Goal: Task Accomplishment & Management: Complete application form

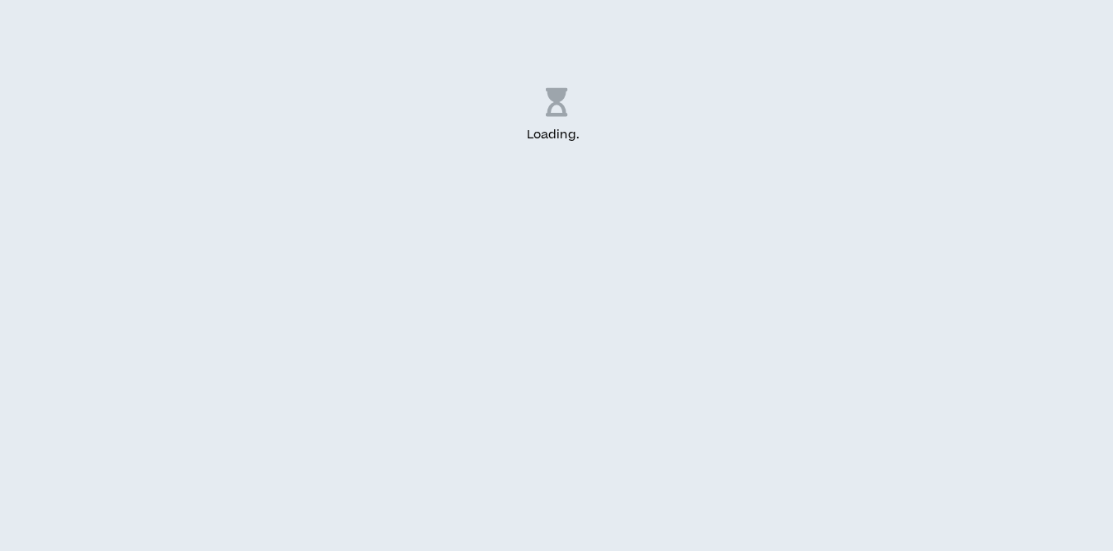
select select "US"
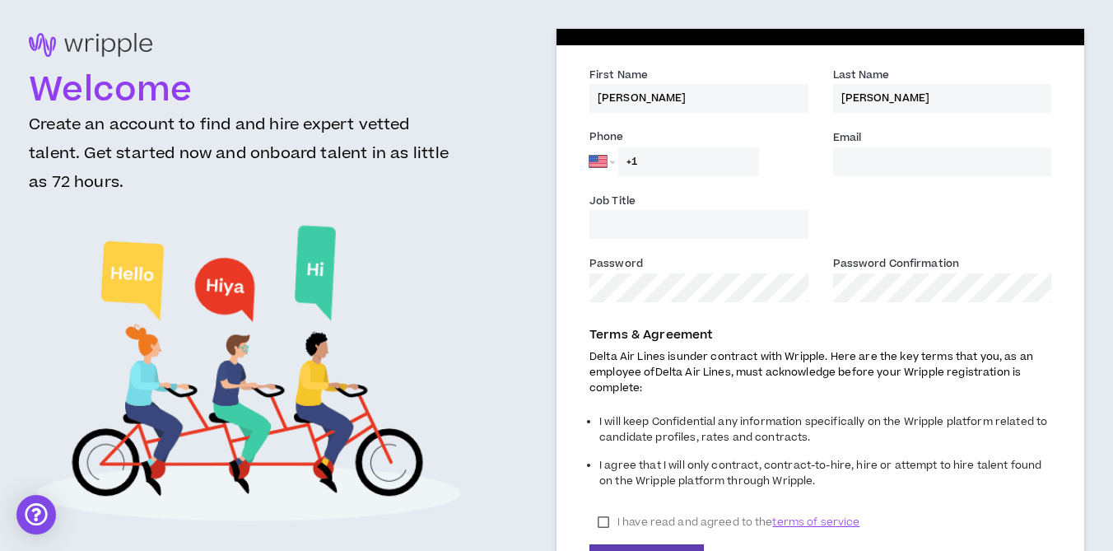
click at [902, 200] on div "Job Title" at bounding box center [820, 223] width 487 height 63
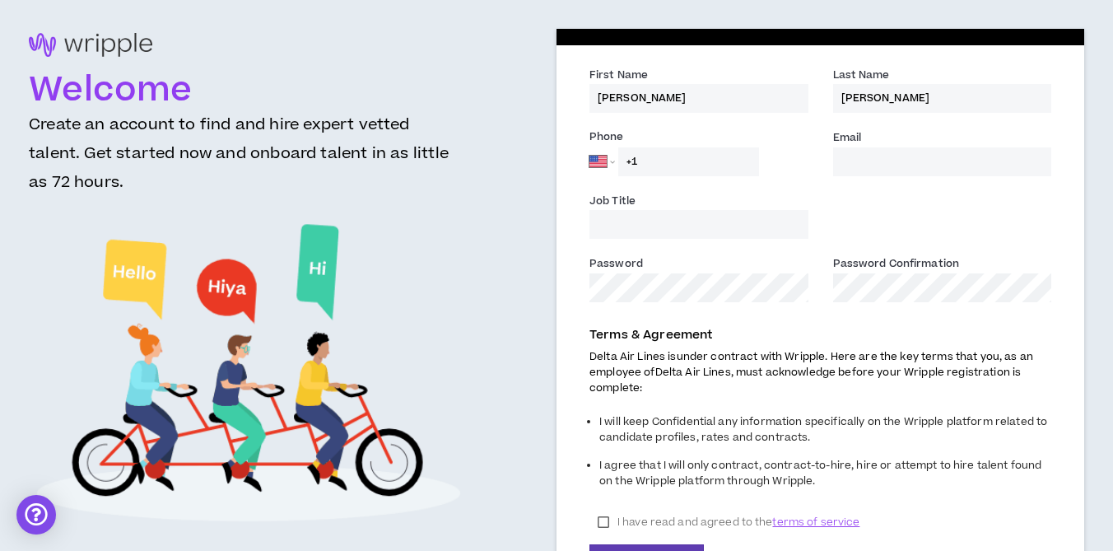
click at [906, 167] on input "Email *" at bounding box center [942, 161] width 219 height 29
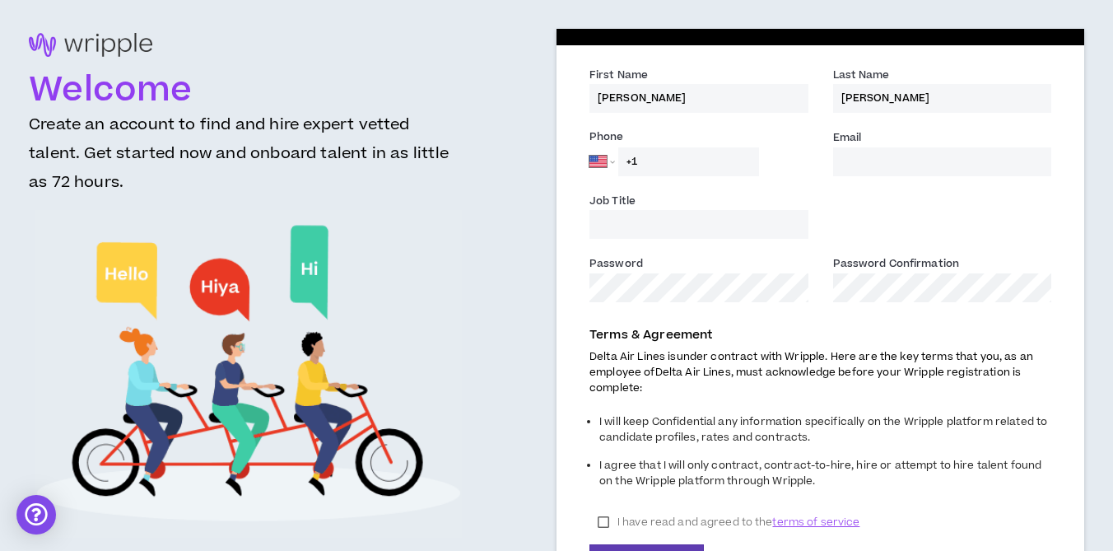
click at [692, 165] on input "+1" at bounding box center [688, 161] width 141 height 29
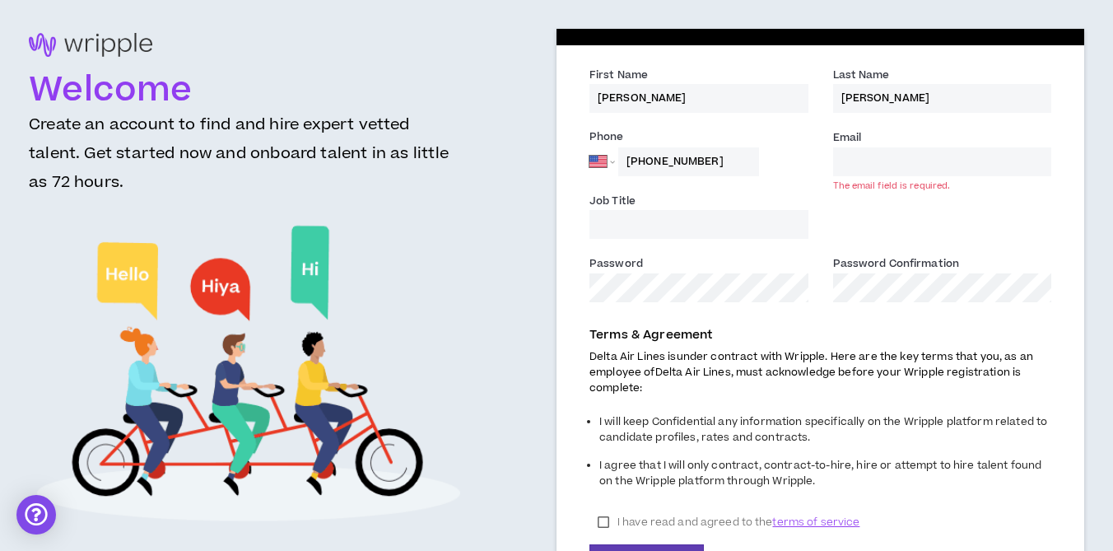
type input "[PHONE_NUMBER]"
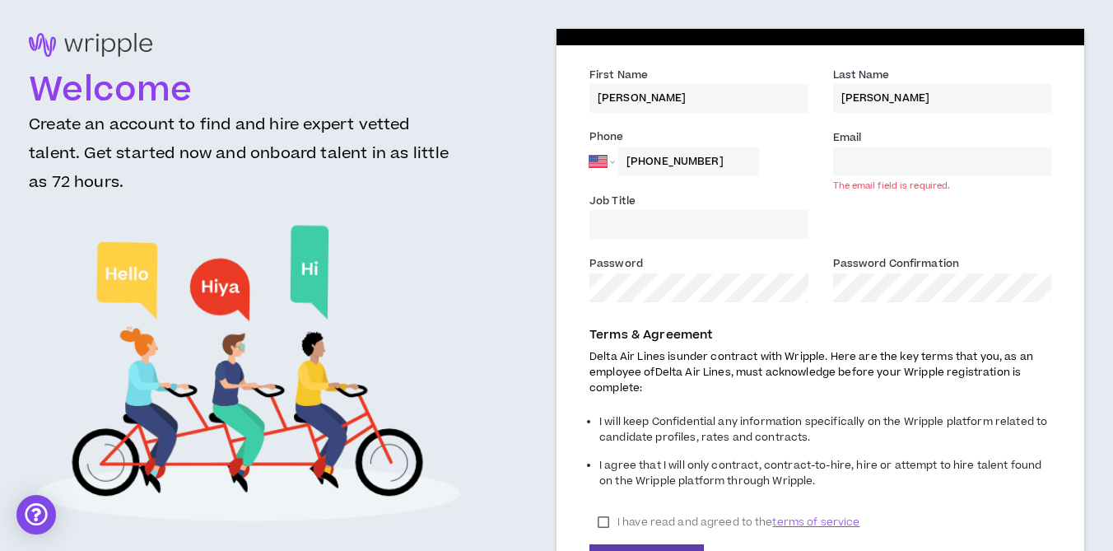
click at [855, 166] on input "Email *" at bounding box center [942, 161] width 219 height 29
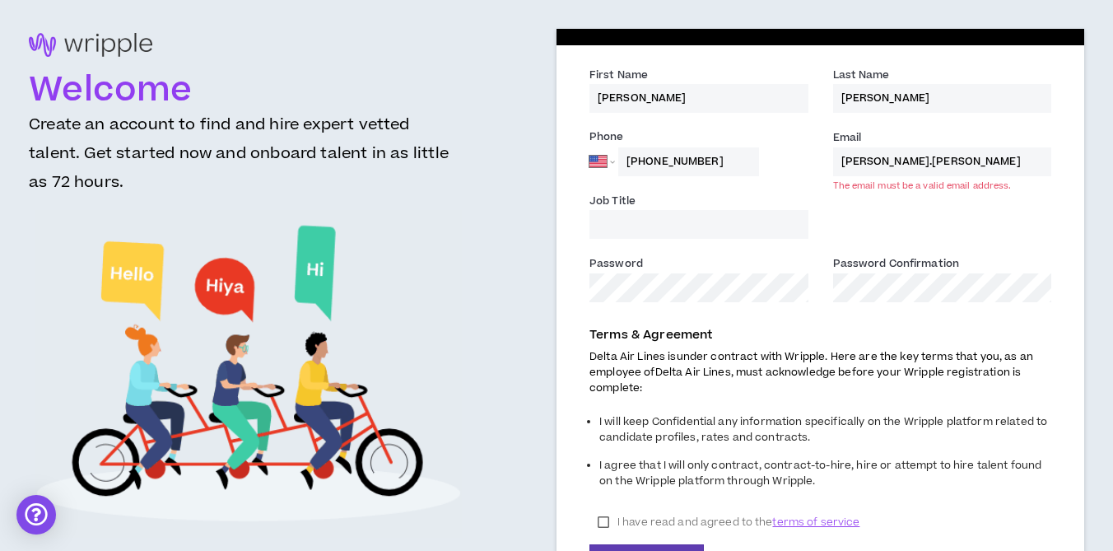
type input "[PERSON_NAME][EMAIL_ADDRESS][PERSON_NAME][DOMAIN_NAME]"
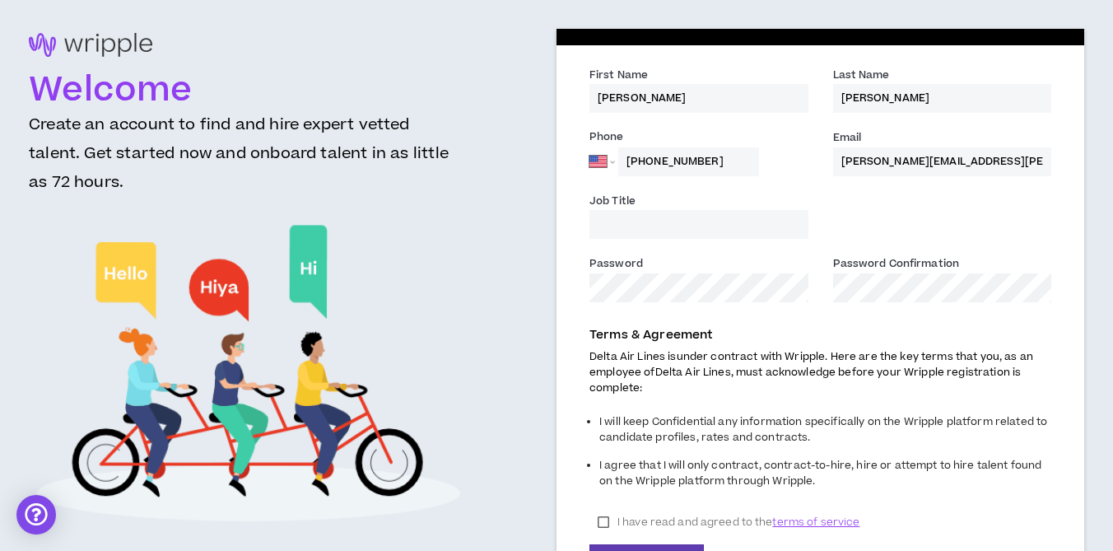
click at [715, 236] on input "Job Title" at bounding box center [699, 224] width 219 height 29
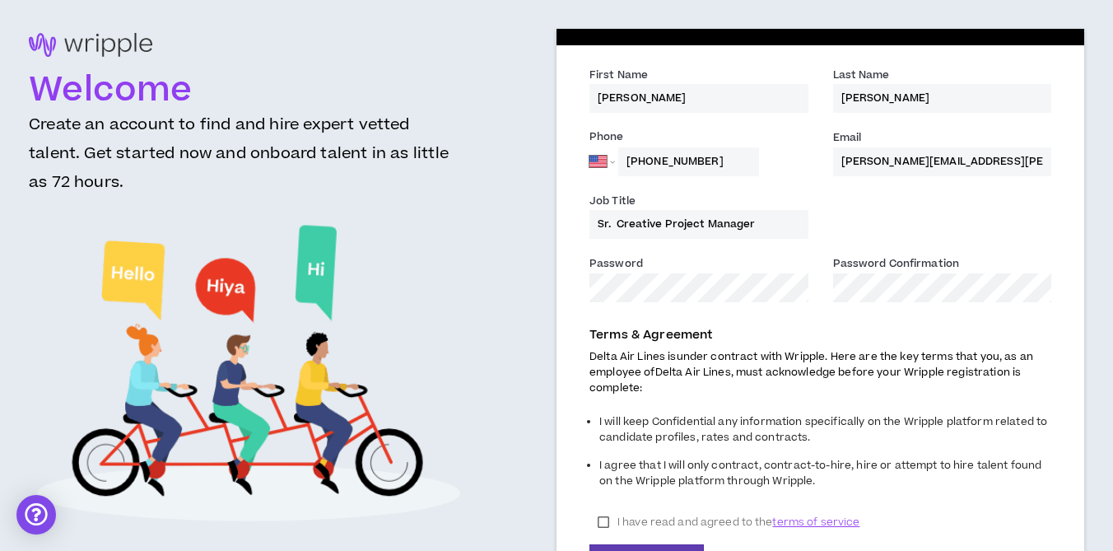
type input "Sr. Creative Project Manager"
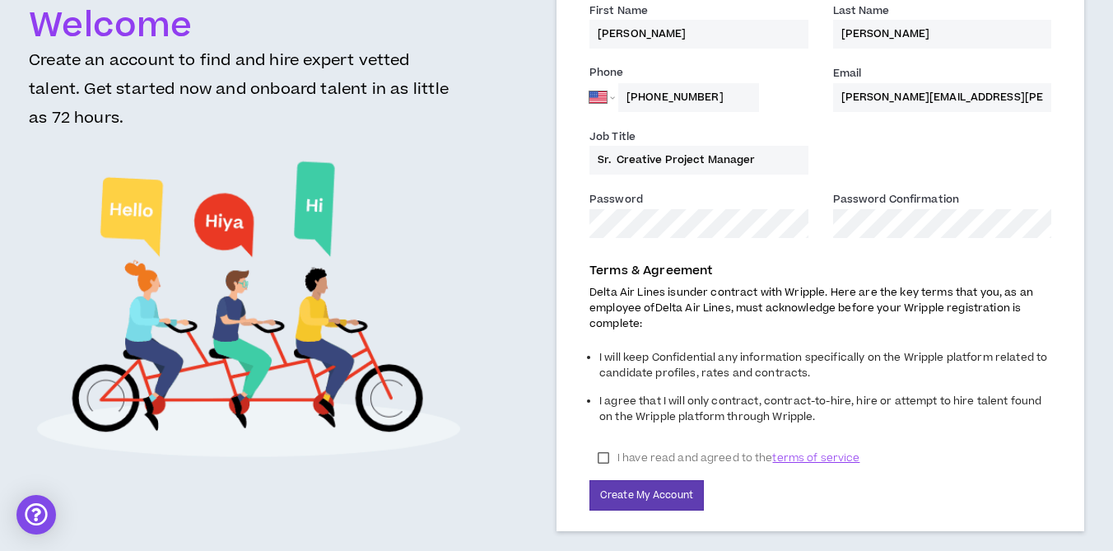
scroll to position [93, 0]
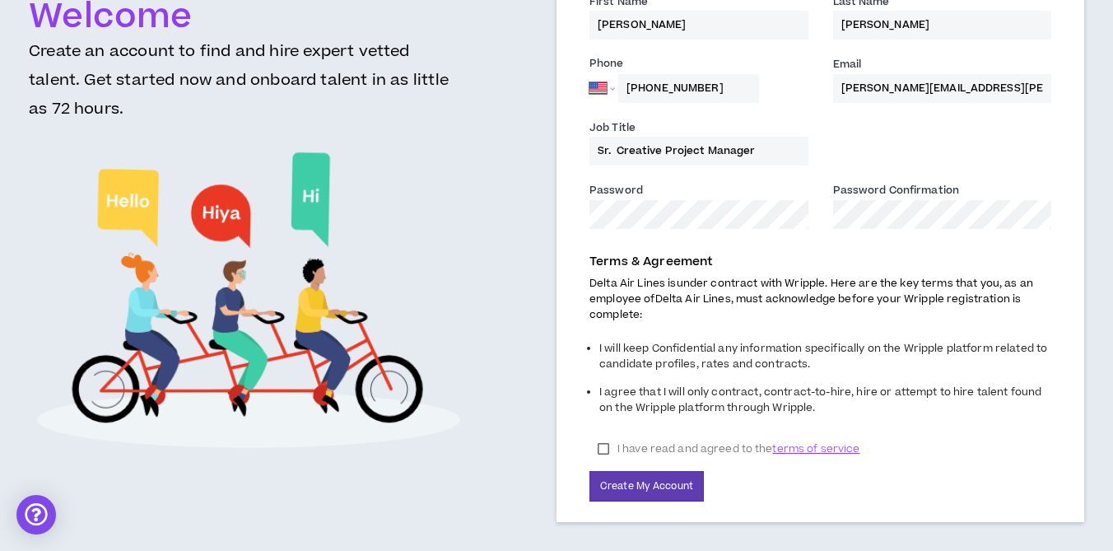
click at [610, 443] on label "I have read and agreed to the terms of service" at bounding box center [729, 448] width 278 height 25
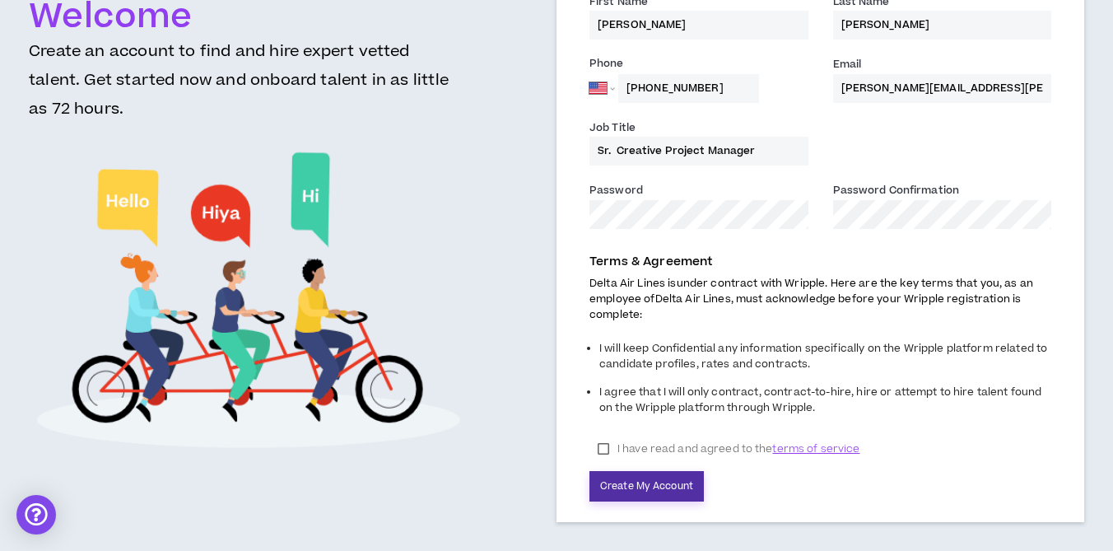
click at [658, 483] on button "Create My Account" at bounding box center [647, 486] width 114 height 30
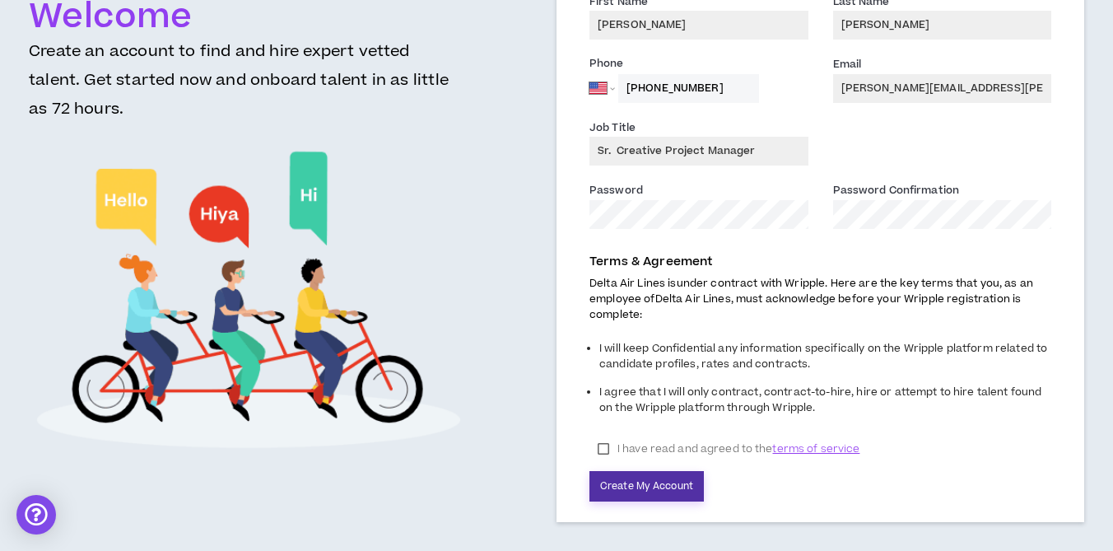
click at [646, 487] on button "Create My Account" at bounding box center [647, 486] width 114 height 30
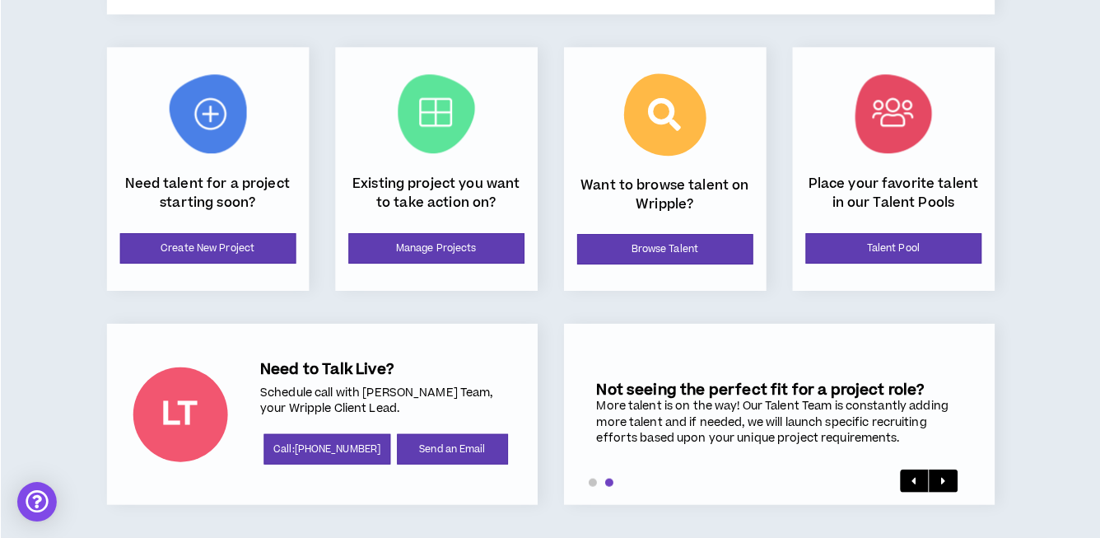
scroll to position [274, 0]
